Goal: Find specific page/section: Find specific page/section

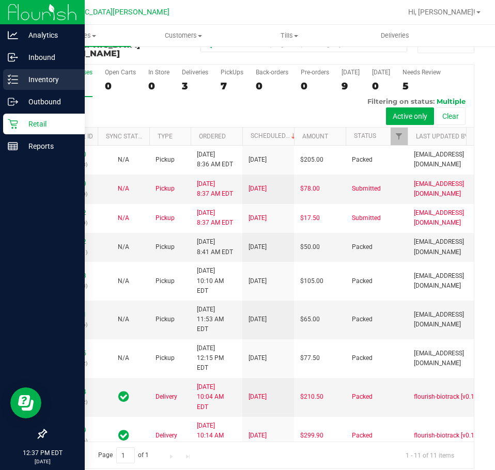
click at [18, 80] on line at bounding box center [15, 80] width 6 height 0
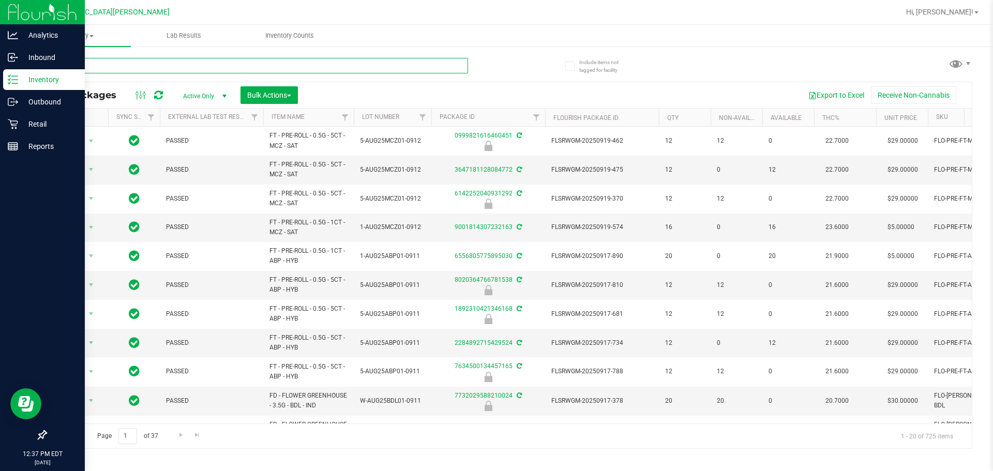
click at [363, 66] on input "text" at bounding box center [256, 66] width 422 height 16
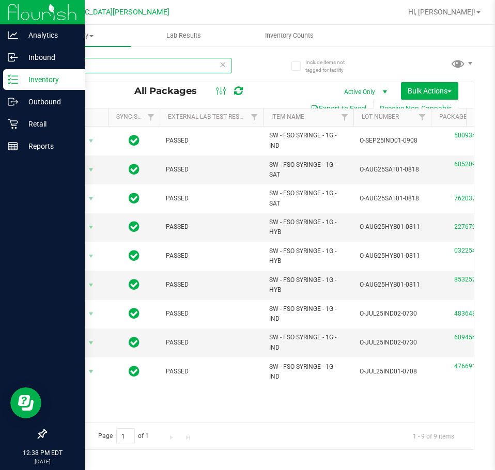
type input "fso"
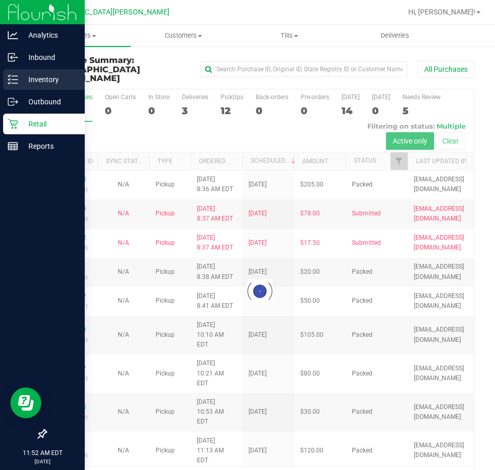
click at [27, 77] on p "Inventory" at bounding box center [49, 79] width 62 height 12
